Goal: Use online tool/utility: Utilize a website feature to perform a specific function

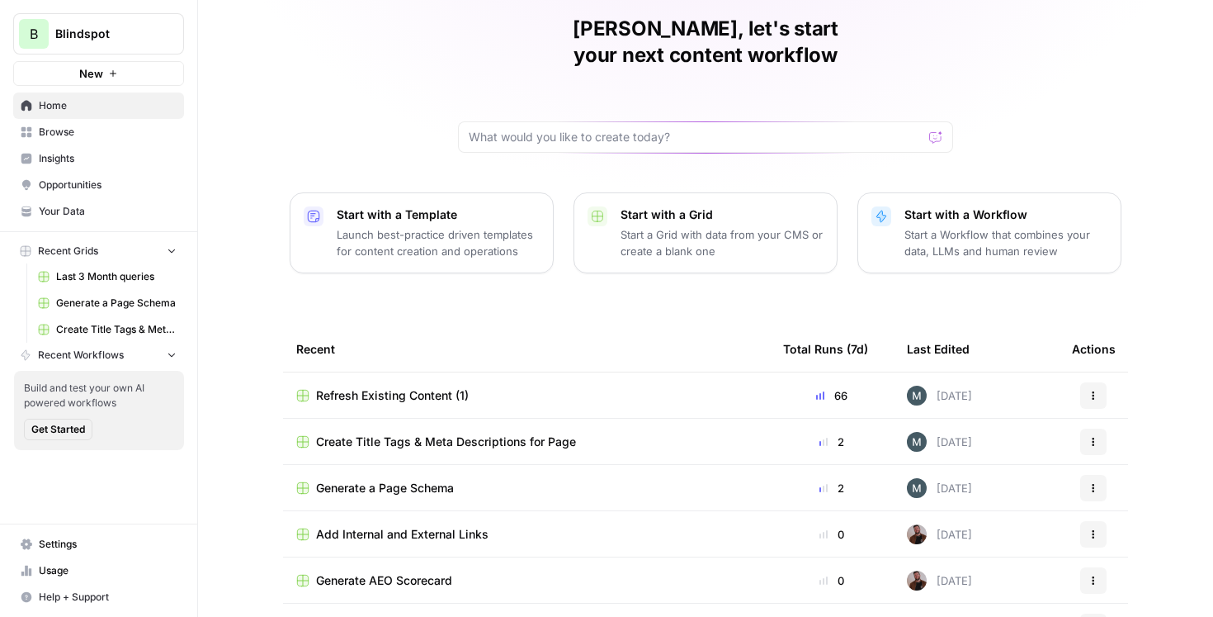
scroll to position [73, 0]
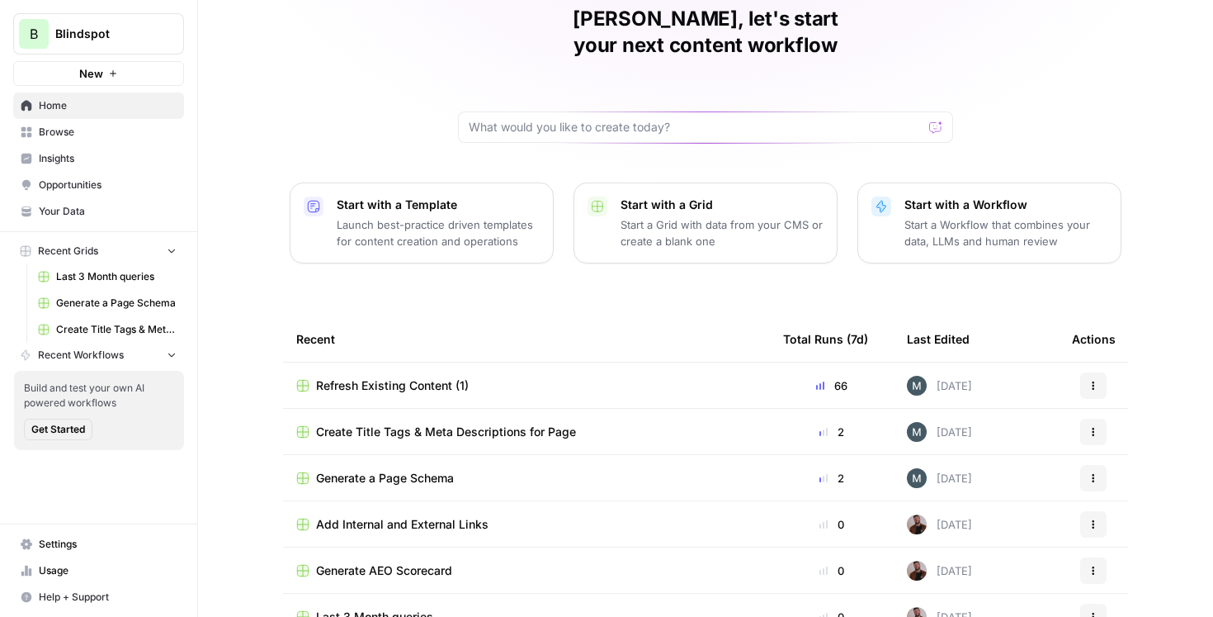
click at [434, 409] on td "Create Title Tags & Meta Descriptions for Page" at bounding box center [526, 431] width 487 height 45
click at [404, 377] on span "Refresh Existing Content (1)" at bounding box center [392, 385] width 153 height 17
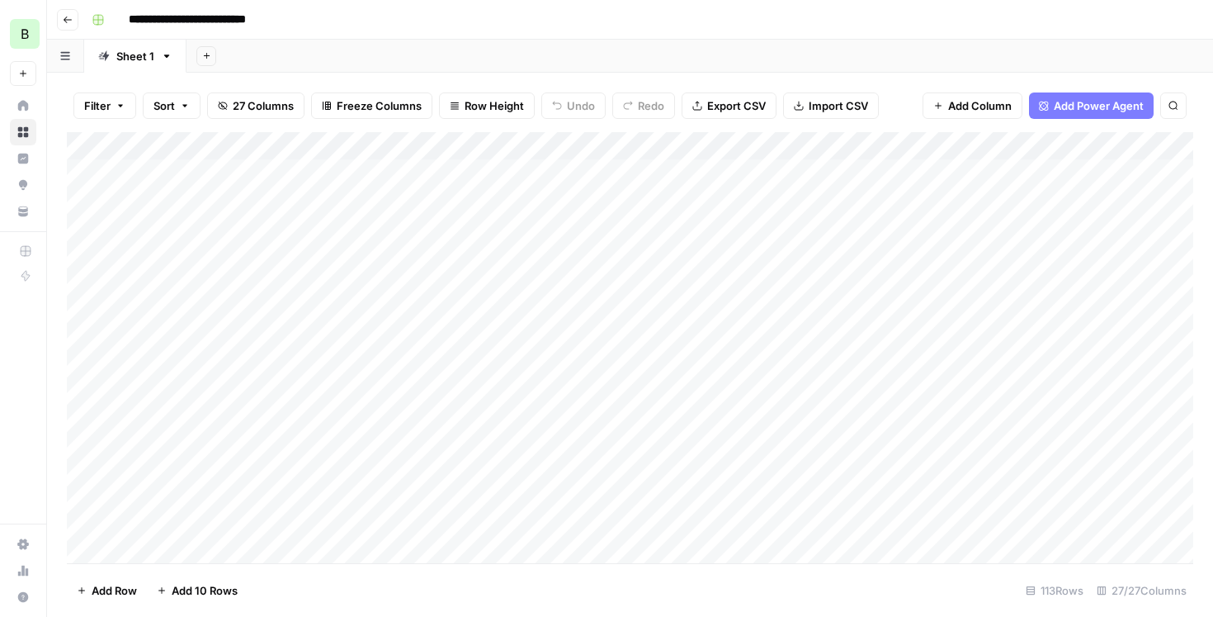
click at [328, 201] on div "Add Column" at bounding box center [630, 347] width 1127 height 431
click at [433, 200] on div "Add Column" at bounding box center [630, 347] width 1127 height 431
